Goal: Find contact information: Find contact information

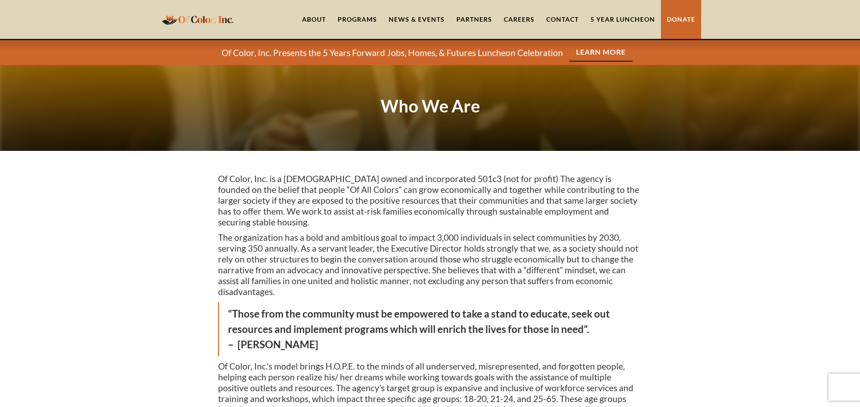
click at [356, 18] on div "Programs" at bounding box center [357, 19] width 39 height 9
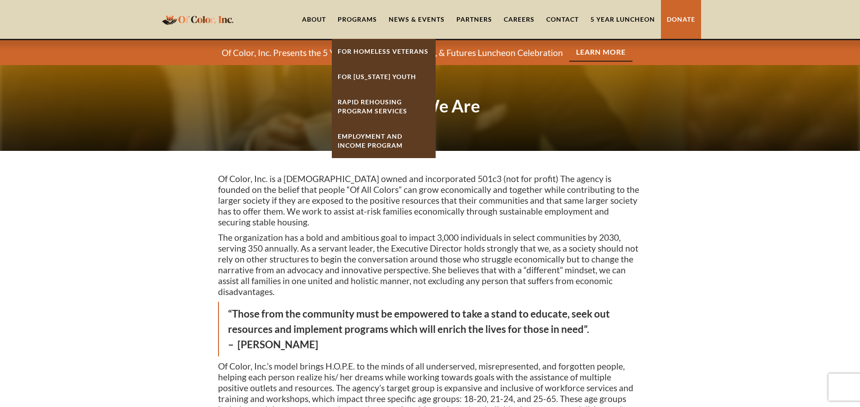
click at [328, 191] on p "Of Color, Inc. is a female owned and incorporated 501c3 (not for profit) The ag…" at bounding box center [430, 200] width 425 height 54
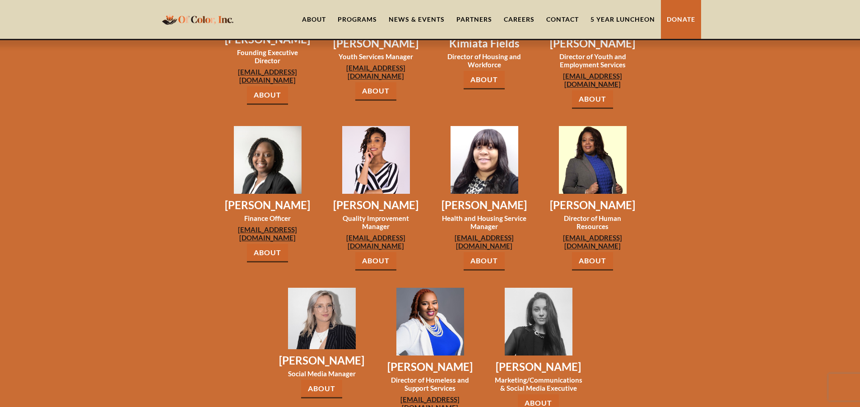
scroll to position [768, 0]
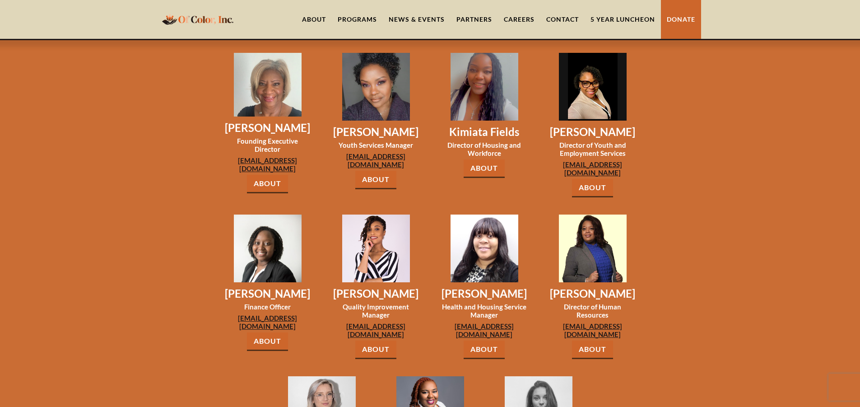
click at [356, 22] on div "Programs" at bounding box center [357, 19] width 39 height 9
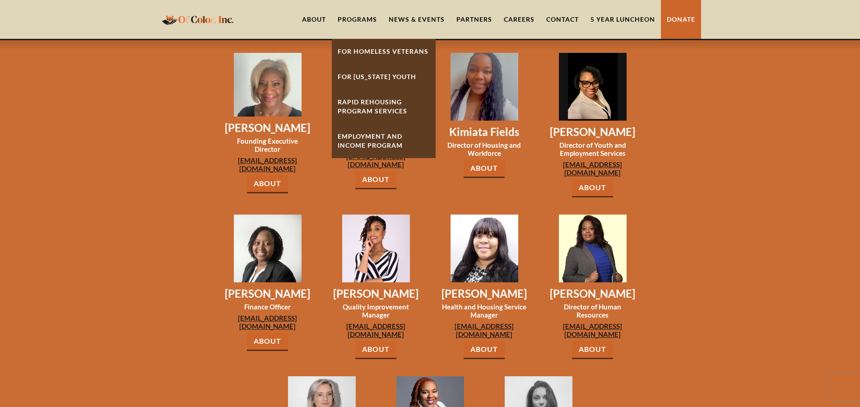
click at [374, 135] on link "Employment And Income Program" at bounding box center [384, 141] width 104 height 34
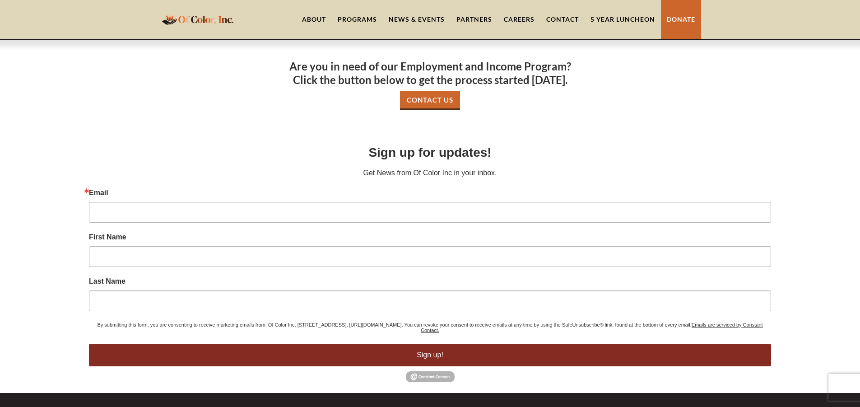
scroll to position [411, 0]
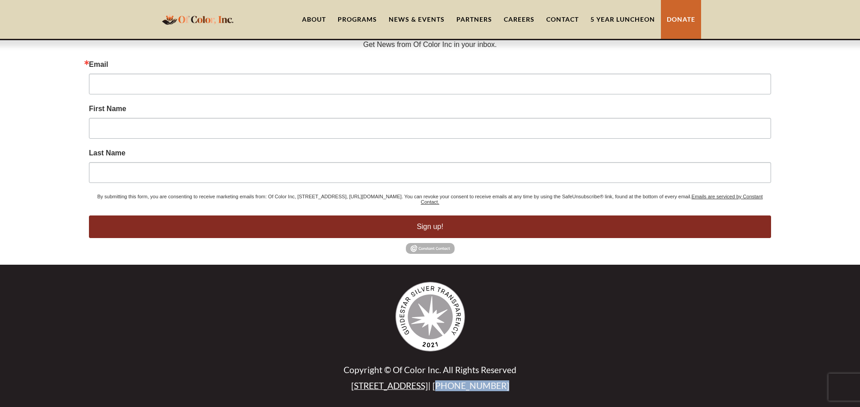
drag, startPoint x: 436, startPoint y: 385, endPoint x: 510, endPoint y: 381, distance: 74.2
click at [510, 381] on p "[STREET_ADDRESS] | [PHONE_NUMBER]" at bounding box center [430, 385] width 425 height 11
click at [502, 387] on p "2033 W. 95th St. | (312) 300-3135" at bounding box center [430, 385] width 425 height 11
drag, startPoint x: 435, startPoint y: 385, endPoint x: 505, endPoint y: 387, distance: 70.0
click at [505, 387] on p "2033 W. 95th St. | (312) 300-3135" at bounding box center [430, 385] width 425 height 11
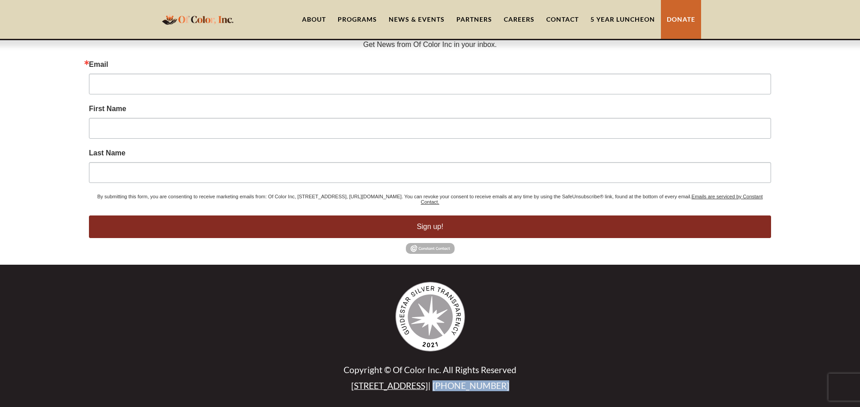
copy p "(312) 300-3135"
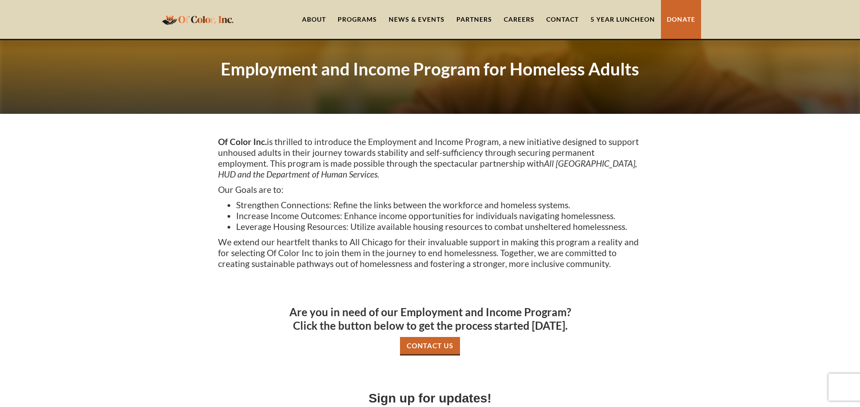
scroll to position [0, 0]
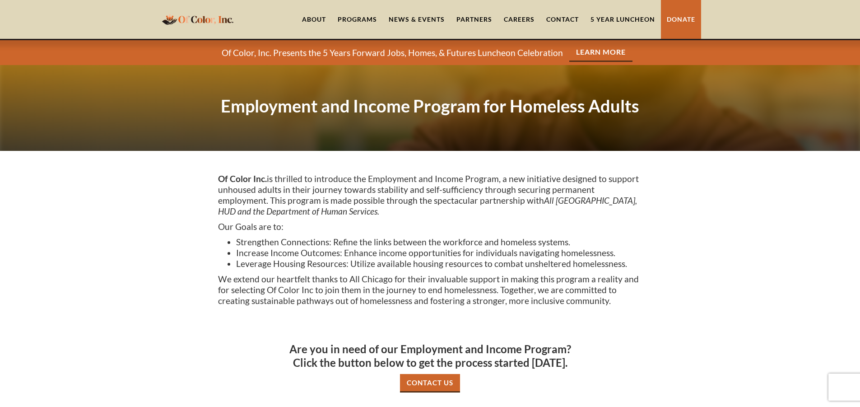
click at [217, 13] on img "home" at bounding box center [197, 19] width 77 height 18
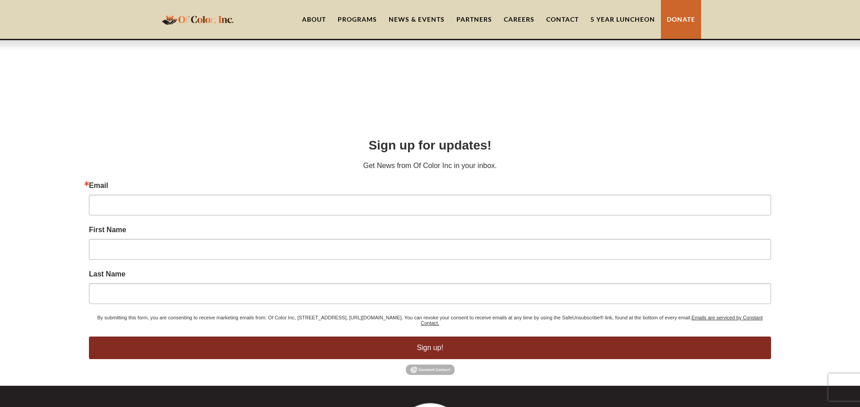
scroll to position [4002, 0]
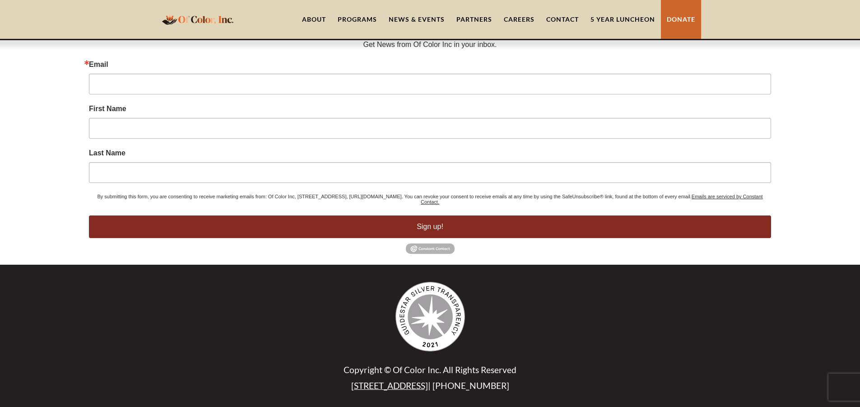
drag, startPoint x: 351, startPoint y: 384, endPoint x: 430, endPoint y: 389, distance: 79.6
click at [431, 388] on p "[STREET_ADDRESS] | [PHONE_NUMBER]" at bounding box center [430, 385] width 425 height 11
copy link "[STREET_ADDRESS]"
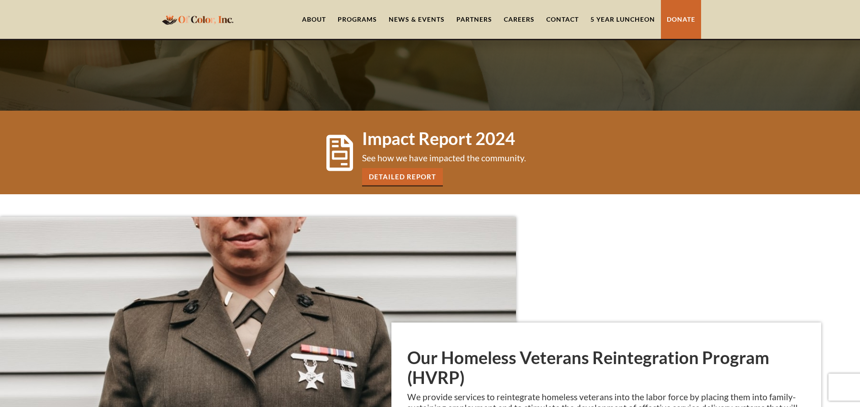
scroll to position [406, 0]
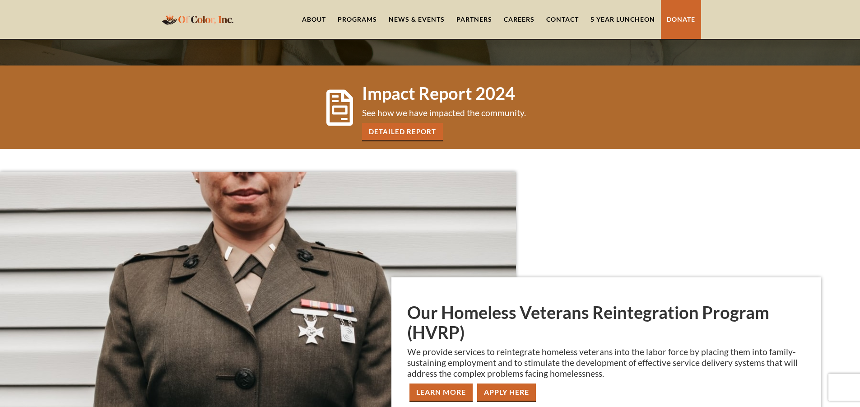
click at [355, 19] on div "Programs" at bounding box center [357, 19] width 39 height 9
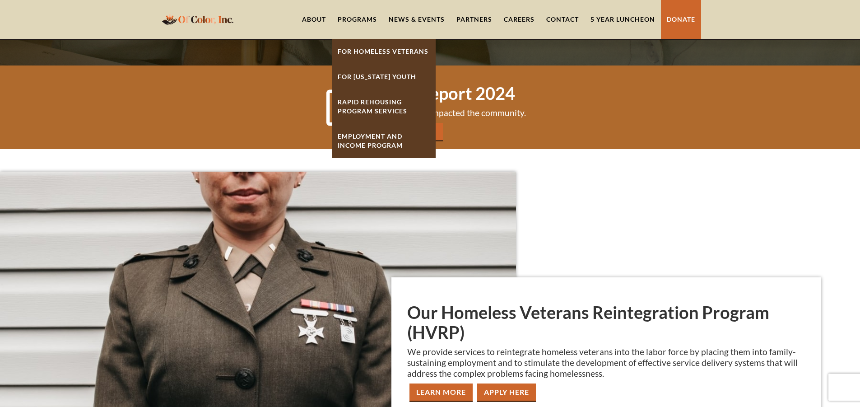
click at [346, 106] on link "Rapid ReHousing Program Services" at bounding box center [384, 106] width 104 height 34
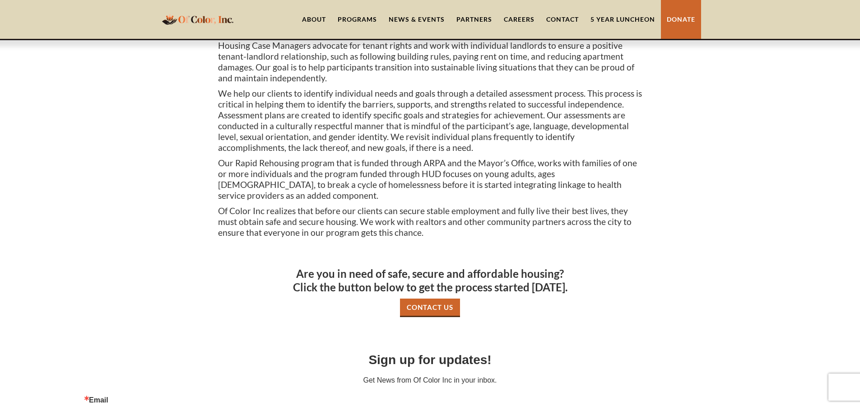
scroll to position [316, 0]
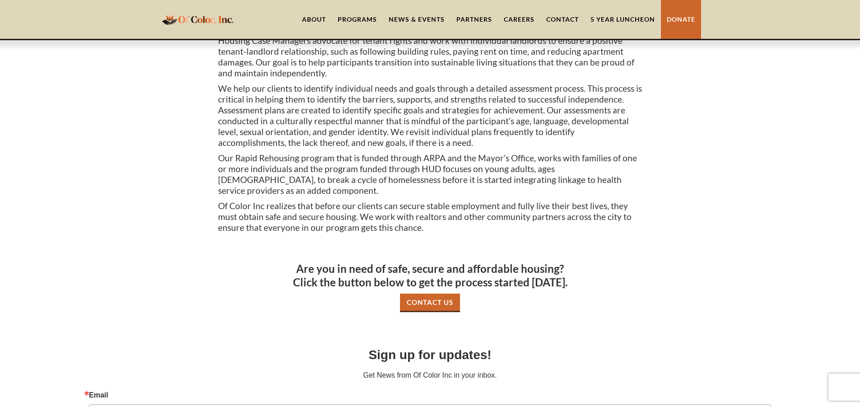
click at [418, 294] on link "Contact Us" at bounding box center [430, 303] width 60 height 19
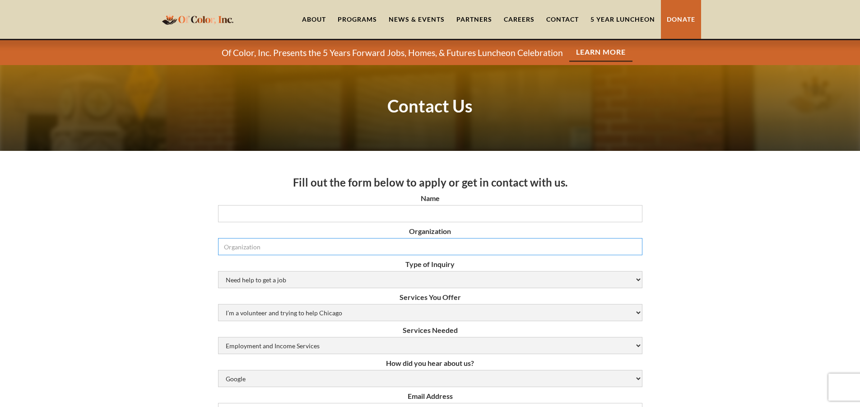
click at [259, 242] on input "Organization" at bounding box center [430, 246] width 425 height 17
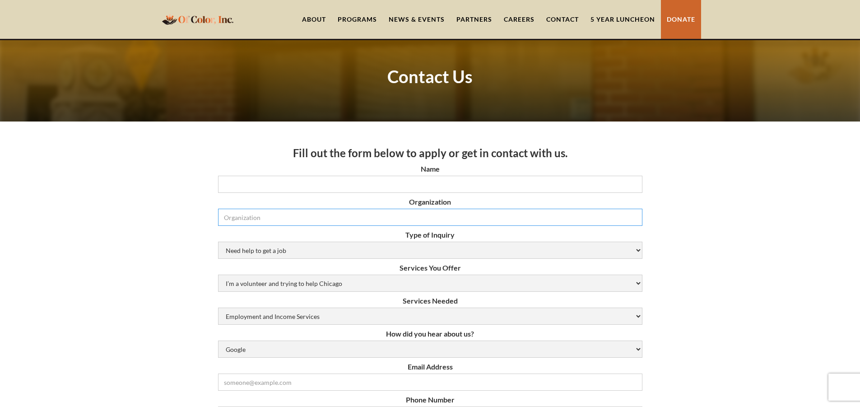
scroll to position [45, 0]
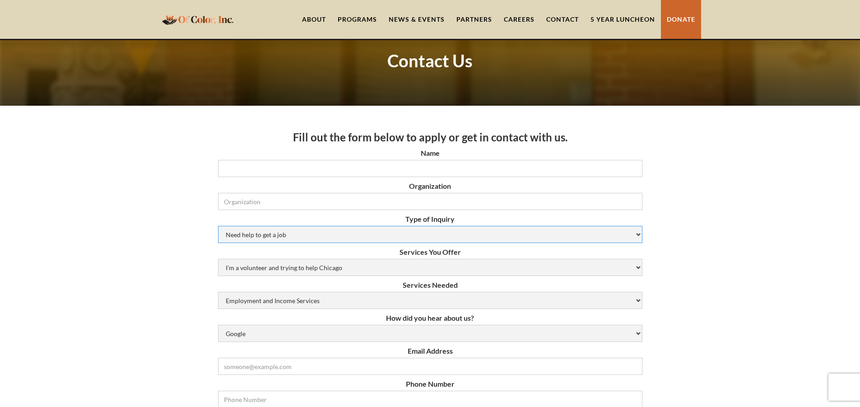
click at [273, 231] on select "Need help to get a job [DEMOGRAPHIC_DATA] or Donation Partnership Other" at bounding box center [430, 234] width 425 height 17
